Goal: Task Accomplishment & Management: Use online tool/utility

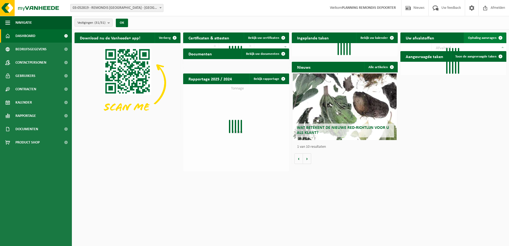
click at [481, 38] on span "Ophaling aanvragen" at bounding box center [482, 37] width 28 height 3
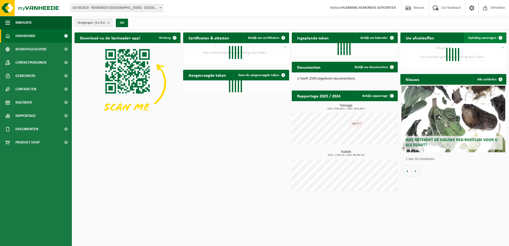
click at [487, 38] on span "Ophaling aanvragen" at bounding box center [482, 37] width 28 height 3
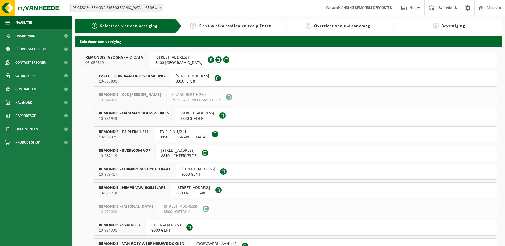
click at [165, 80] on div "I.V.V.O. - HUIS-AAN-HUISINZAMELING 10-873801" at bounding box center [131, 78] width 77 height 15
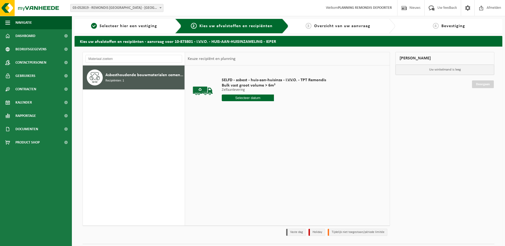
click at [248, 97] on input "text" at bounding box center [248, 98] width 52 height 7
click at [282, 111] on icon at bounding box center [282, 110] width 9 height 9
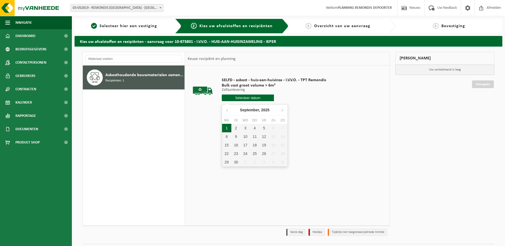
click at [229, 128] on div "1" at bounding box center [226, 128] width 9 height 9
type input "Van 2025-09-01"
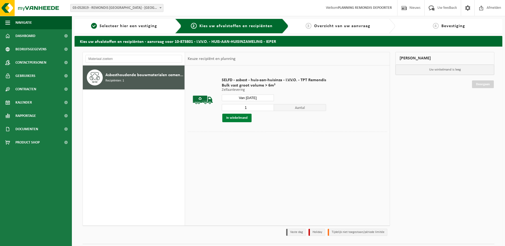
click at [249, 117] on button "In winkelmand" at bounding box center [236, 118] width 29 height 9
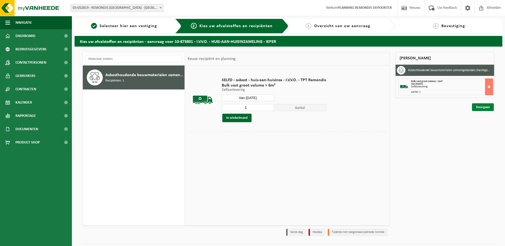
click at [487, 109] on link "Doorgaan" at bounding box center [483, 107] width 22 height 8
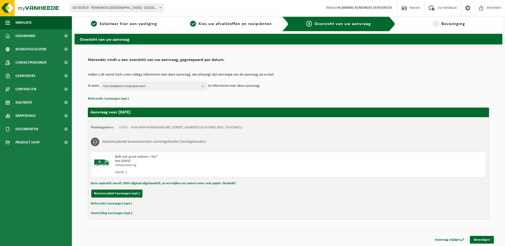
scroll to position [3, 0]
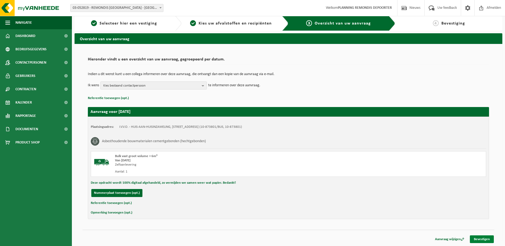
click at [478, 239] on link "Bevestigen" at bounding box center [482, 239] width 24 height 8
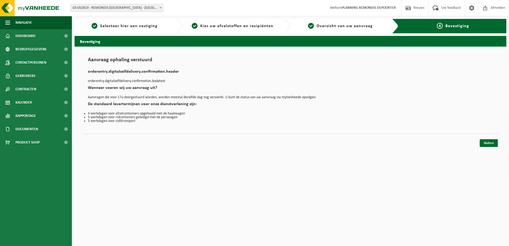
drag, startPoint x: 490, startPoint y: 140, endPoint x: 400, endPoint y: 109, distance: 94.4
click at [490, 140] on link "Sluiten" at bounding box center [489, 143] width 18 height 8
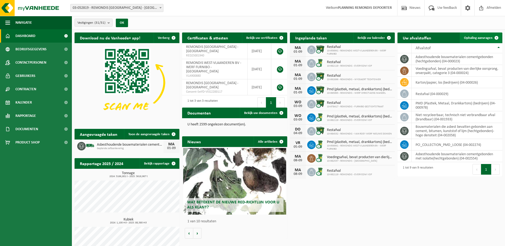
drag, startPoint x: 485, startPoint y: 39, endPoint x: 480, endPoint y: 39, distance: 4.3
click at [485, 39] on span "Ophaling aanvragen" at bounding box center [478, 37] width 28 height 3
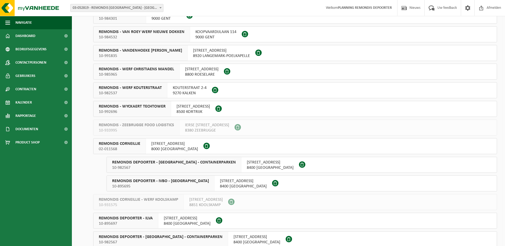
scroll to position [213, 0]
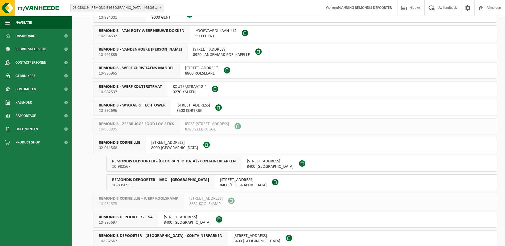
click at [137, 144] on span "REMONDIS CORNEILLIE" at bounding box center [120, 142] width 42 height 5
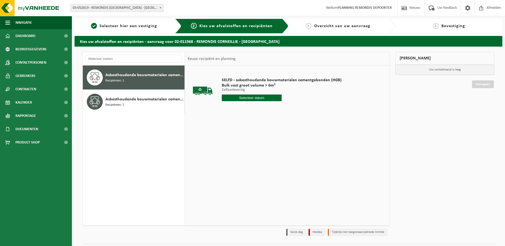
click at [262, 96] on input "text" at bounding box center [252, 98] width 60 height 7
click at [283, 109] on icon at bounding box center [282, 110] width 9 height 9
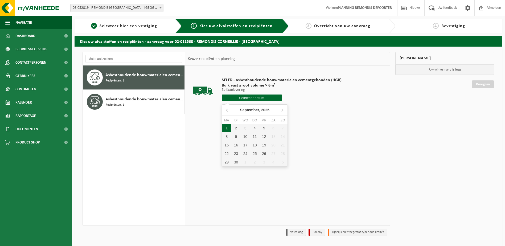
click at [228, 129] on div "1" at bounding box center [226, 128] width 9 height 9
type input "Van 2025-09-01"
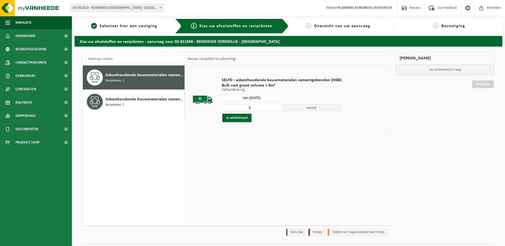
type input "2"
click at [278, 106] on input "2" at bounding box center [252, 107] width 60 height 7
click at [241, 118] on button "In winkelmand" at bounding box center [236, 118] width 29 height 9
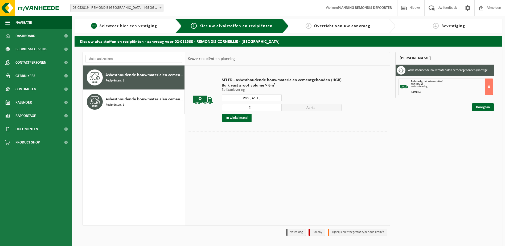
click at [126, 28] on span "Selecteer hier een vestiging" at bounding box center [129, 26] width 58 height 4
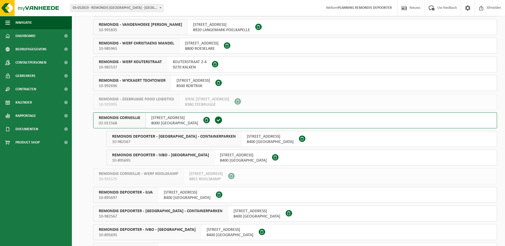
scroll to position [240, 0]
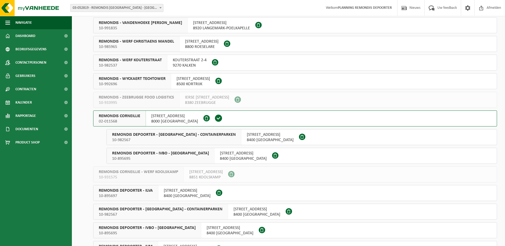
click at [210, 138] on div "REMONDIS DEPOORTER - IVBO - CONTAINERPARKEN 10-982567" at bounding box center [174, 136] width 135 height 15
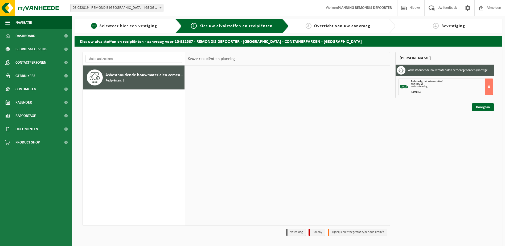
click at [125, 30] on div "1 Selecteer hier een vestiging" at bounding box center [128, 26] width 107 height 14
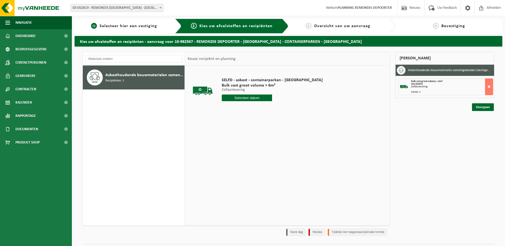
click at [146, 25] on span "Selecteer hier een vestiging" at bounding box center [129, 26] width 58 height 4
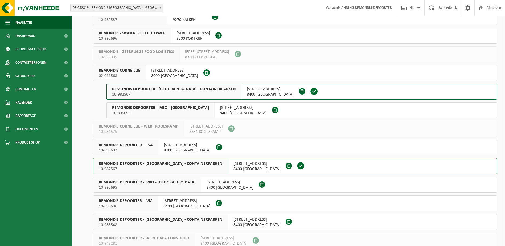
scroll to position [293, 0]
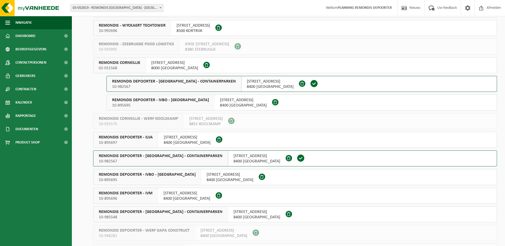
click at [207, 178] on span "8400 [GEOGRAPHIC_DATA]" at bounding box center [230, 179] width 47 height 5
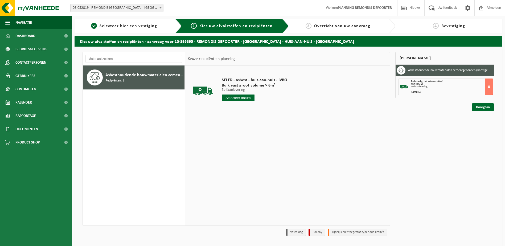
click at [245, 98] on input "text" at bounding box center [238, 98] width 33 height 7
click at [281, 110] on icon at bounding box center [282, 110] width 9 height 9
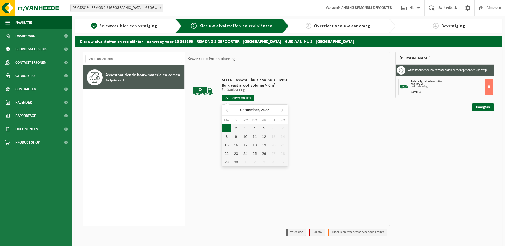
click at [227, 125] on div "1" at bounding box center [226, 128] width 9 height 9
type input "Van 2025-09-01"
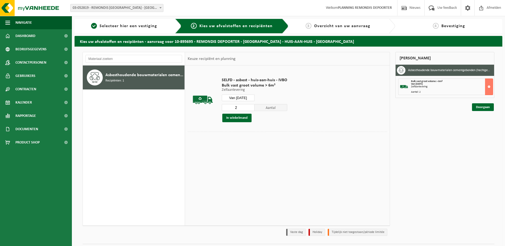
type input "2"
click at [249, 106] on input "2" at bounding box center [238, 107] width 33 height 7
click at [245, 120] on button "In winkelmand" at bounding box center [236, 118] width 29 height 9
click at [482, 128] on link "Doorgaan" at bounding box center [483, 126] width 22 height 8
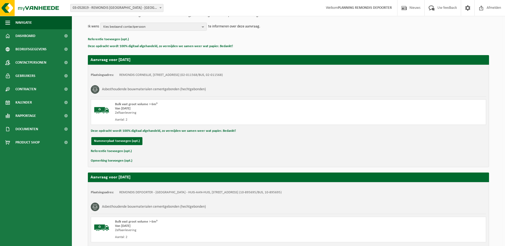
scroll to position [127, 0]
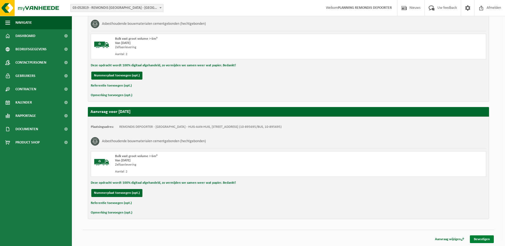
click at [486, 240] on link "Bevestigen" at bounding box center [482, 239] width 24 height 8
